Goal: Navigation & Orientation: Find specific page/section

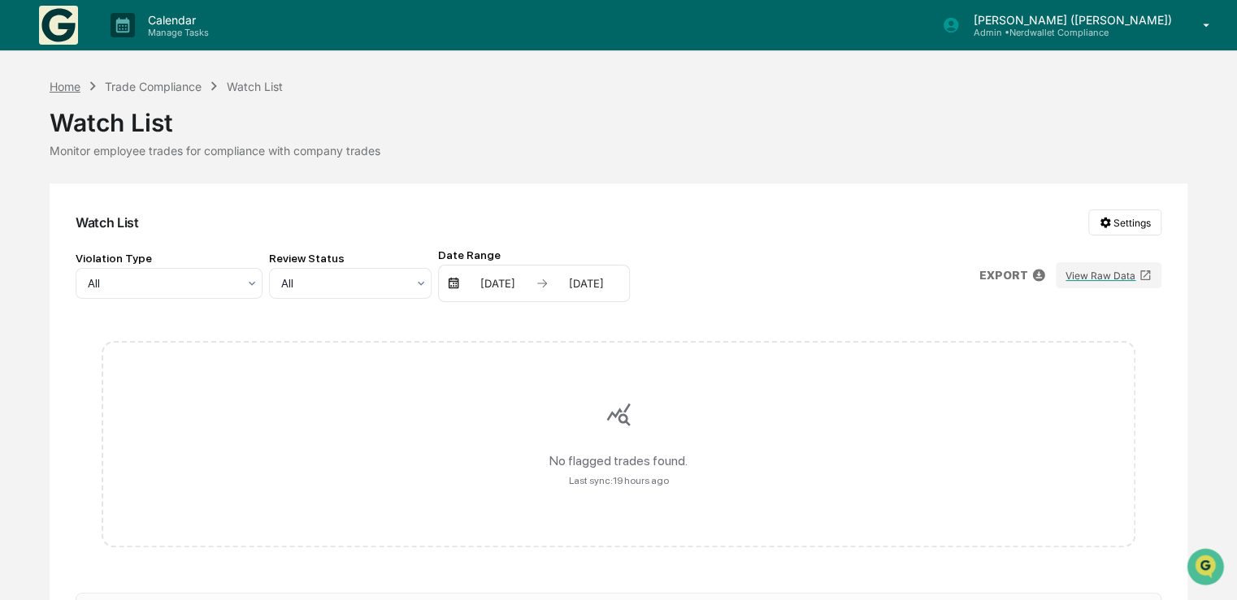
click at [67, 84] on div "Home" at bounding box center [65, 87] width 31 height 14
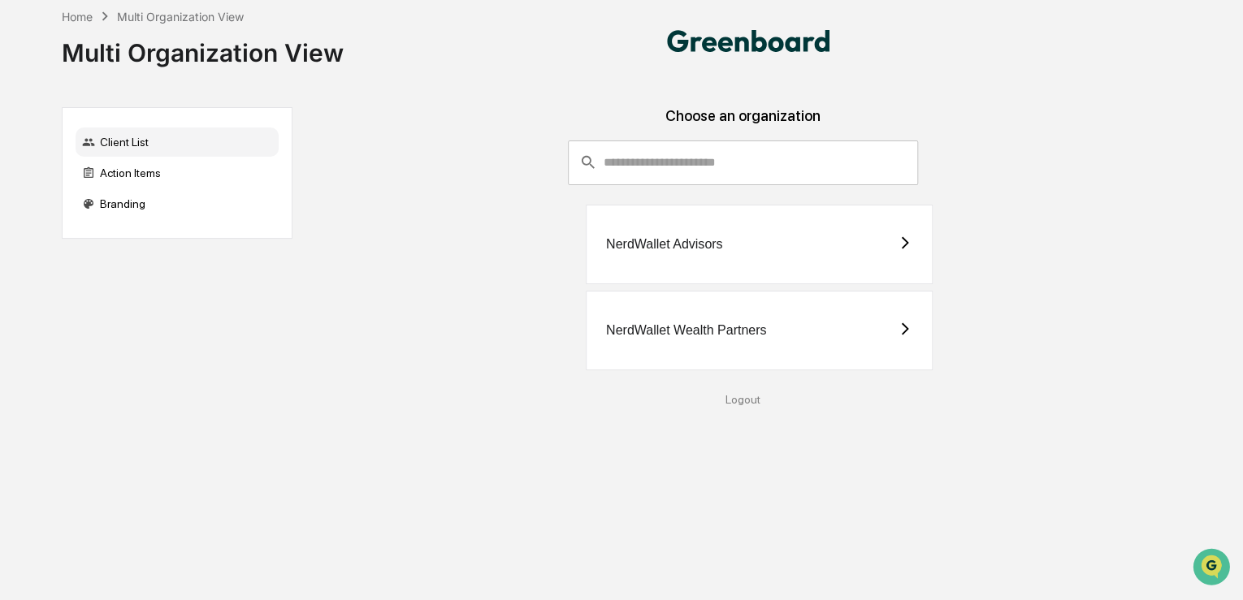
click at [687, 258] on div "NerdWallet Advisors" at bounding box center [759, 245] width 347 height 80
